Goal: Navigation & Orientation: Find specific page/section

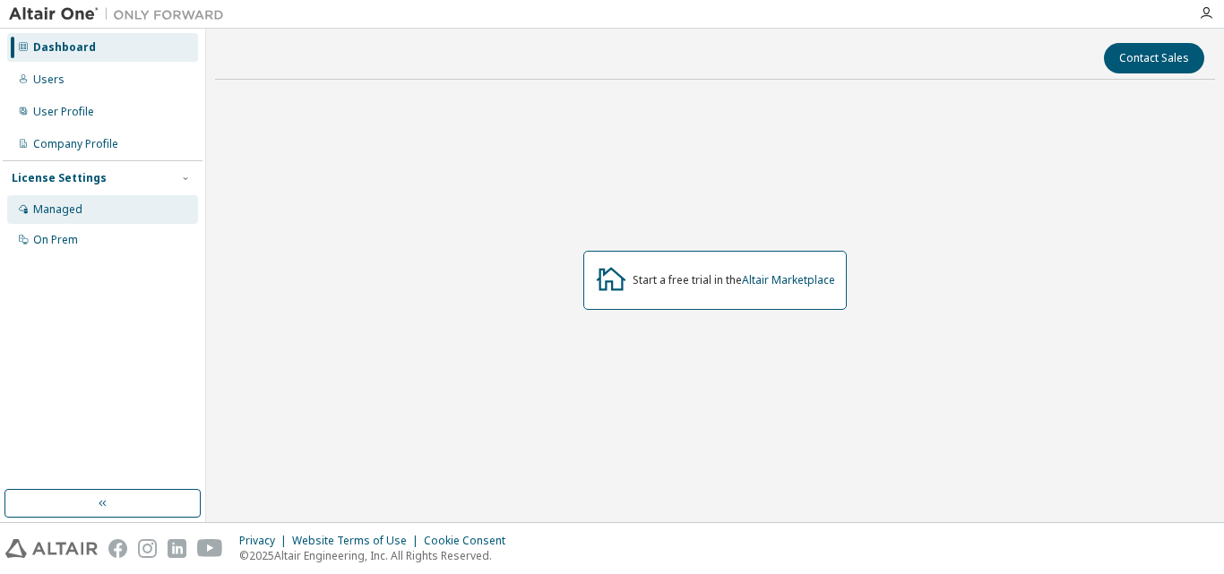
click at [68, 202] on div "Managed" at bounding box center [57, 209] width 49 height 14
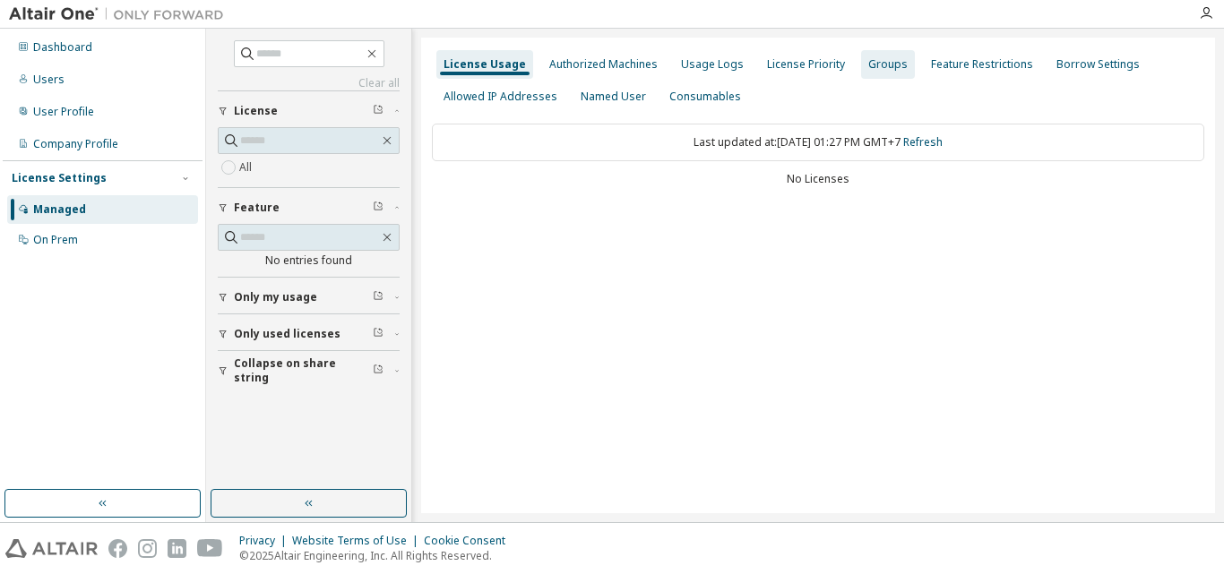
click at [868, 69] on div "Groups" at bounding box center [887, 64] width 39 height 14
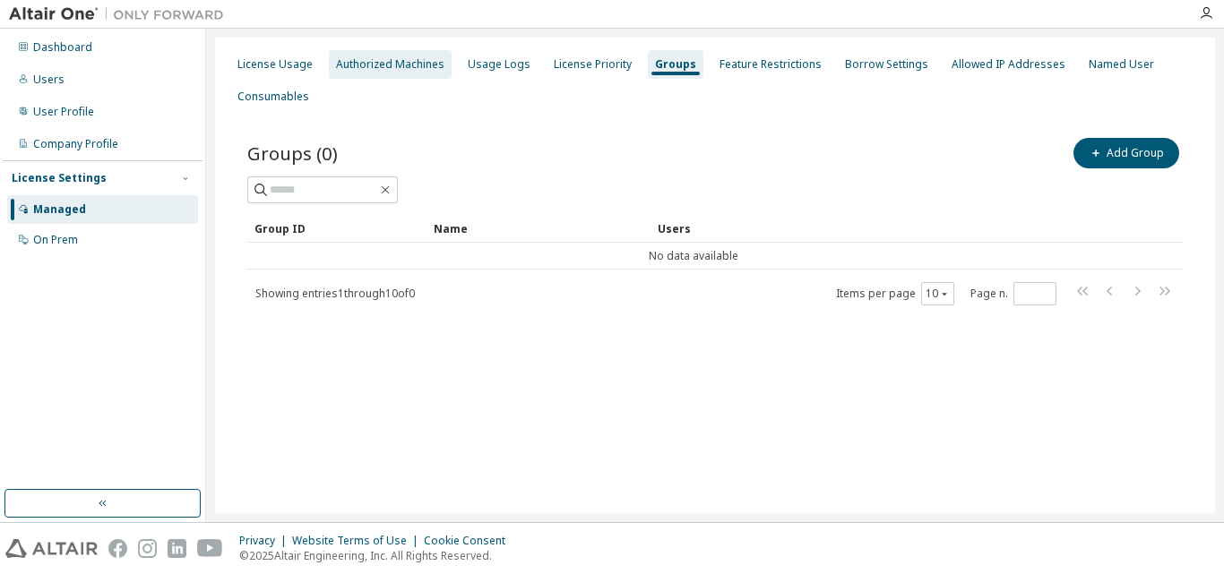
click at [397, 71] on div "Authorized Machines" at bounding box center [390, 64] width 108 height 14
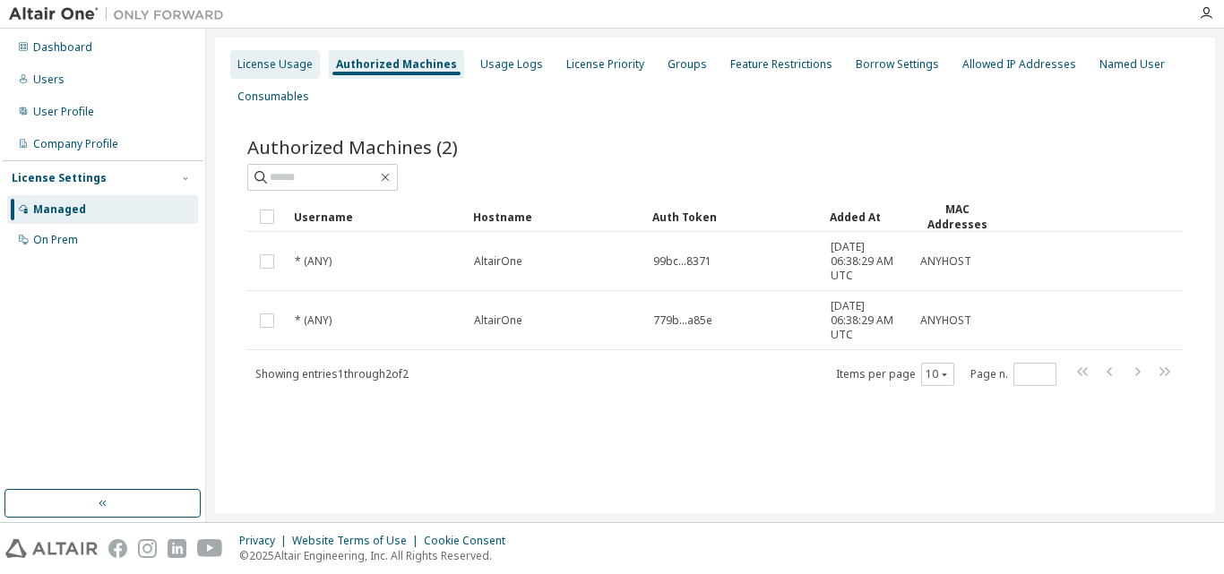
click at [266, 66] on div "License Usage" at bounding box center [274, 64] width 75 height 14
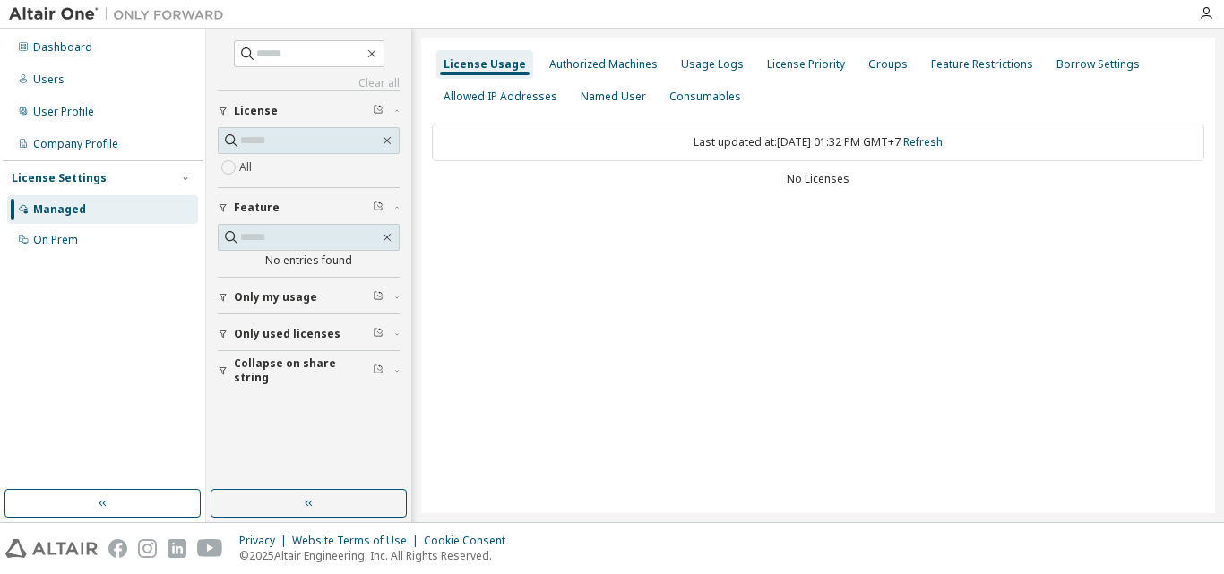
click at [270, 294] on span "Only my usage" at bounding box center [275, 297] width 83 height 14
click at [266, 389] on span "Only used licenses" at bounding box center [287, 386] width 107 height 14
click at [231, 469] on div "button" at bounding box center [226, 474] width 16 height 11
click at [940, 140] on link "Refresh" at bounding box center [922, 141] width 39 height 15
click at [539, 101] on div "Allowed IP Addresses" at bounding box center [500, 97] width 114 height 14
